Goal: Task Accomplishment & Management: Complete application form

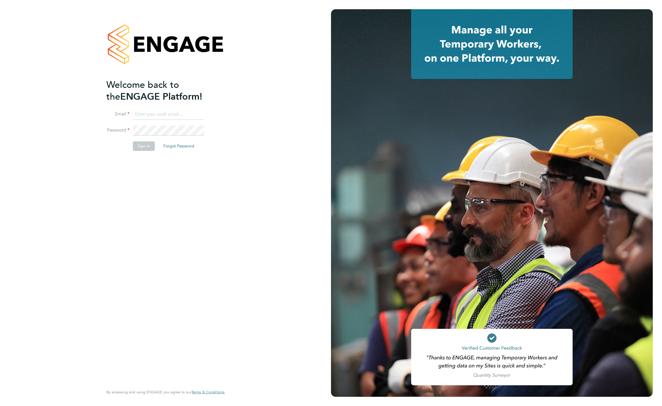
type input "[EMAIL_ADDRESS][DOMAIN_NAME]"
click at [140, 146] on button "Sign In" at bounding box center [144, 146] width 22 height 9
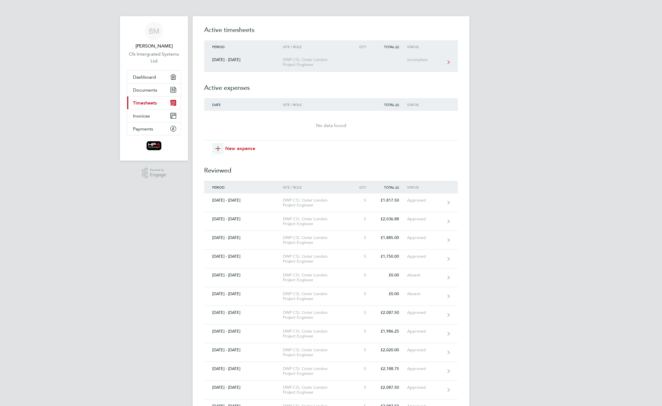
click at [336, 64] on div "DWP CSI, Outer London Project Engineer" at bounding box center [316, 62] width 66 height 10
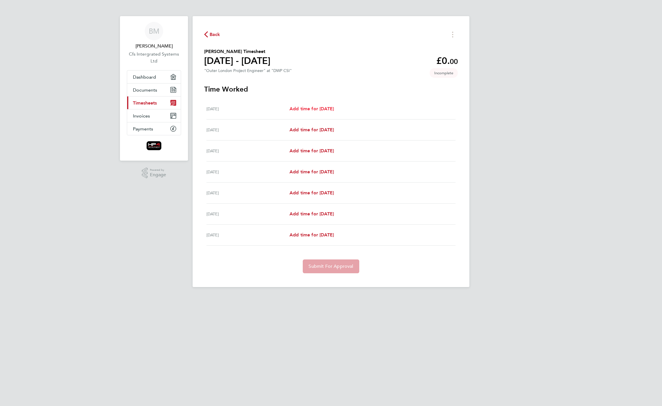
click at [326, 106] on span "Add time for [DATE]" at bounding box center [311, 108] width 44 height 5
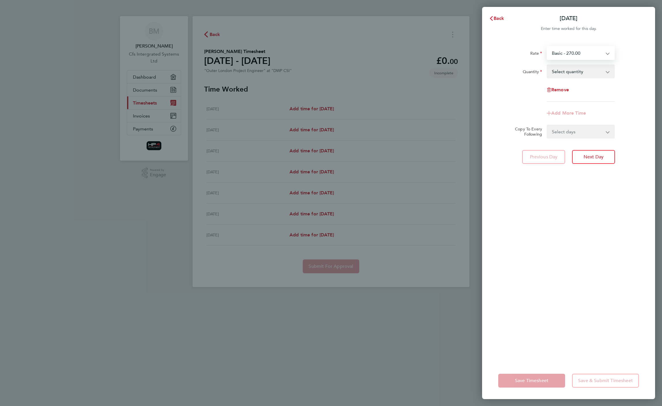
click at [604, 53] on select "Basic - 270.00 Weekend - 340.00 Night - 350.00 HourlyWE - 42.50 night hourly ra…" at bounding box center [577, 53] width 60 height 13
click at [597, 52] on select "Weekend - 340.00 Basic - 270.00 Night - 350.00 HourlyWE - 42.50 night hourly ra…" at bounding box center [577, 53] width 60 height 13
click at [589, 70] on select "Select quantity 0.5 1" at bounding box center [577, 71] width 60 height 13
select select "1"
click at [547, 65] on select "Select quantity 0.5 1" at bounding box center [577, 71] width 60 height 13
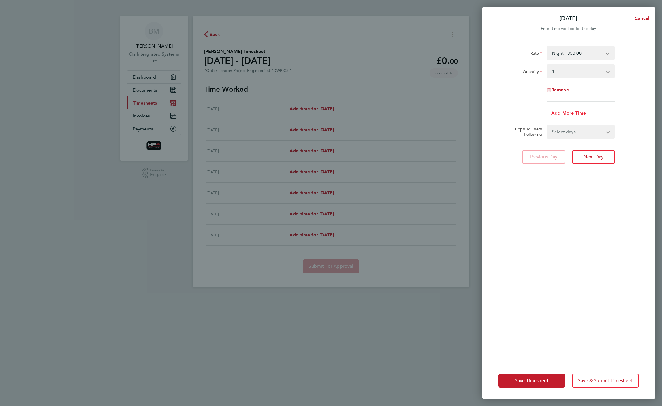
click at [570, 112] on span "Add More Time" at bounding box center [568, 112] width 35 height 5
select select "null"
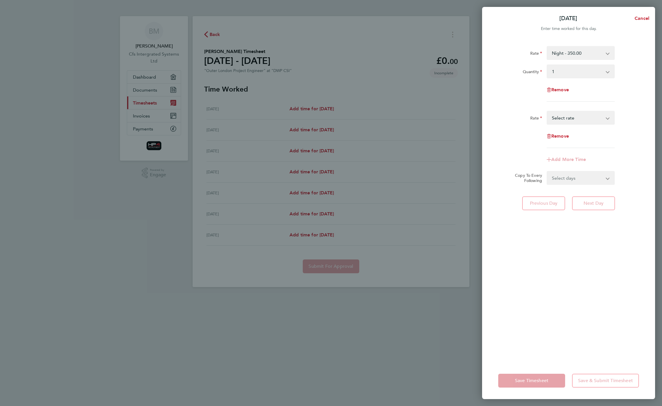
click at [579, 117] on select "HourlyWE - 42.50 night hourly rate - 43.75 basic hourly rate - 33.75 Select rate" at bounding box center [577, 118] width 60 height 13
click at [536, 126] on div "Rate HourlyWE - 42.50 night hourly rate - 43.75 basic hourly rate - 33.75 Selec…" at bounding box center [568, 129] width 141 height 37
click at [562, 140] on div "Remove" at bounding box center [568, 136] width 48 height 14
click at [562, 136] on span "Remove" at bounding box center [560, 135] width 18 height 5
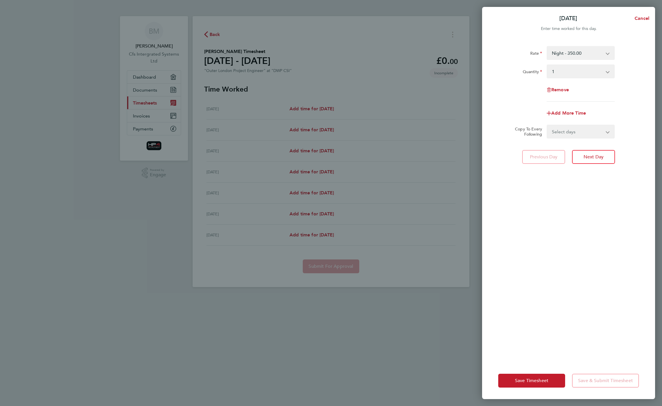
click at [608, 132] on app-icon-cross-button at bounding box center [611, 131] width 7 height 13
click at [557, 133] on select "Select days Day Weekday (Mon-Fri) Weekend (Sat-Sun) [DATE] [DATE] [DATE] [DATE]…" at bounding box center [577, 131] width 61 height 13
select select "WEEKDAY"
click at [547, 125] on select "Select days Day Weekday (Mon-Fri) Weekend (Sat-Sun) [DATE] [DATE] [DATE] [DATE]…" at bounding box center [577, 131] width 61 height 13
select select "[DATE]"
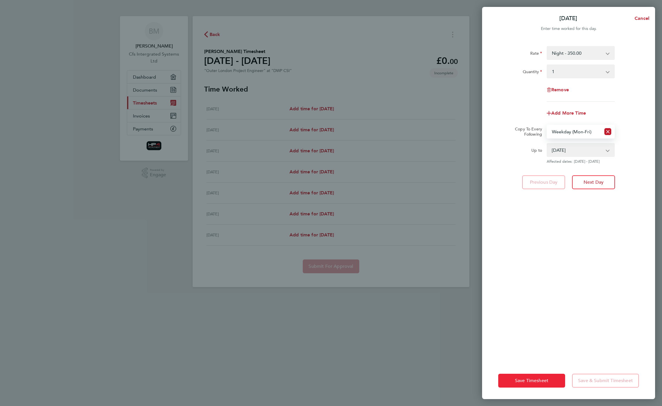
click at [529, 383] on span "Save Timesheet" at bounding box center [531, 381] width 33 height 6
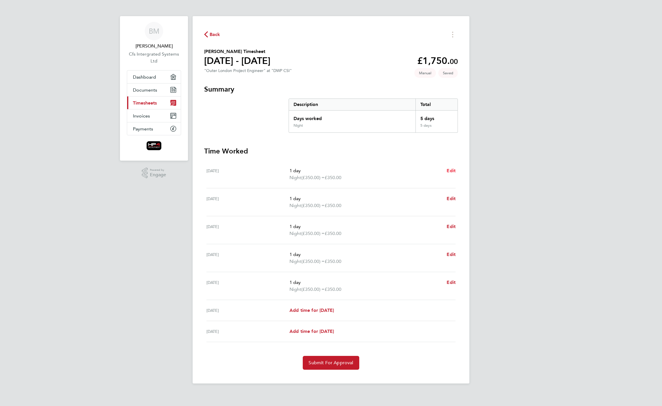
click at [452, 172] on span "Edit" at bounding box center [450, 170] width 9 height 5
select select "1"
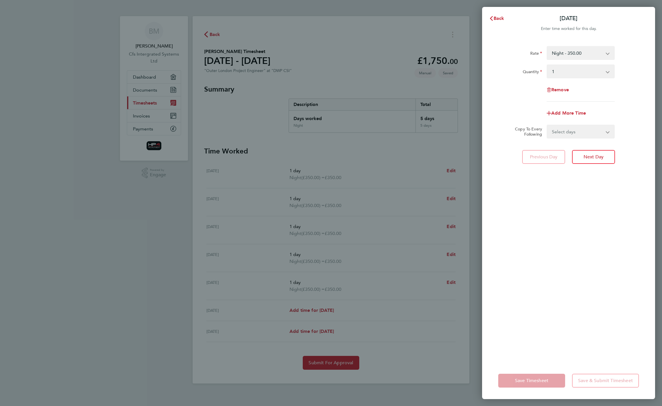
click at [579, 53] on select "Night - 350.00 Weekend - 340.00 Basic - 270.00 HourlyWE - 42.50 basic hourly ra…" at bounding box center [577, 53] width 60 height 13
click at [531, 88] on div "Remove" at bounding box center [568, 90] width 145 height 14
click at [556, 80] on div "Rate Night - 350.00 Weekend - 340.00 Basic - 270.00 HourlyWE - 42.50 basic hour…" at bounding box center [568, 74] width 141 height 56
click at [557, 91] on span "Remove" at bounding box center [560, 89] width 18 height 5
select select "null"
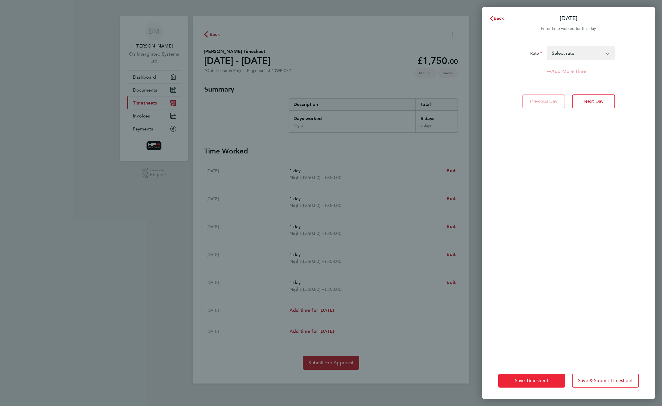
click at [537, 378] on span "Save Timesheet" at bounding box center [531, 381] width 33 height 6
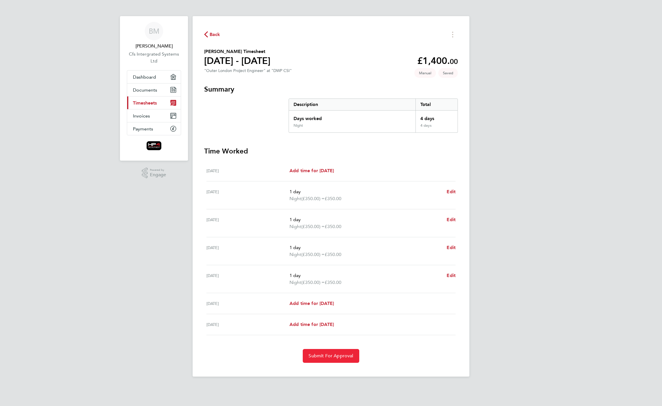
click at [332, 356] on span "Submit For Approval" at bounding box center [330, 356] width 45 height 6
